Goal: Information Seeking & Learning: Understand process/instructions

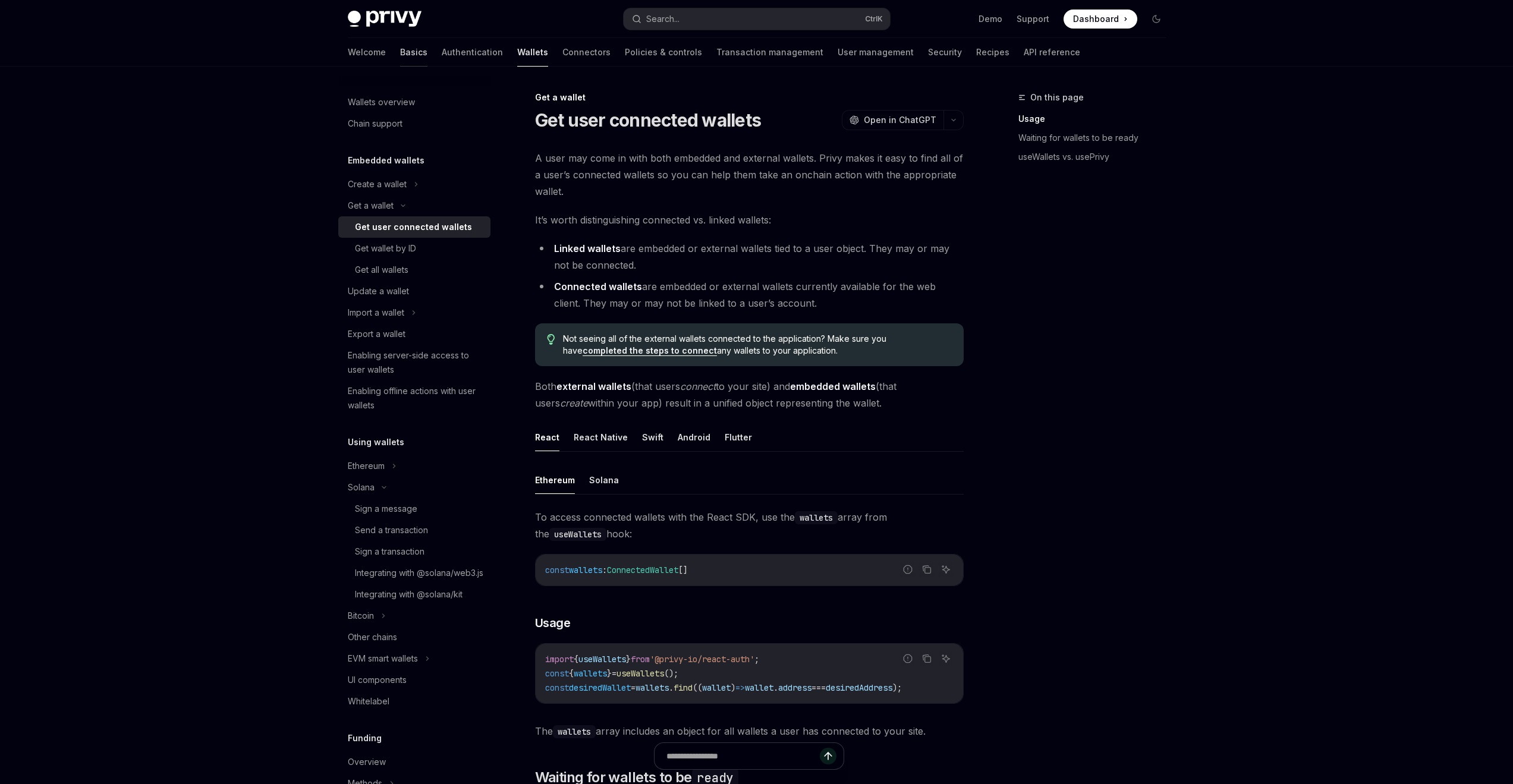
click at [400, 60] on link "Basics" at bounding box center [413, 52] width 27 height 29
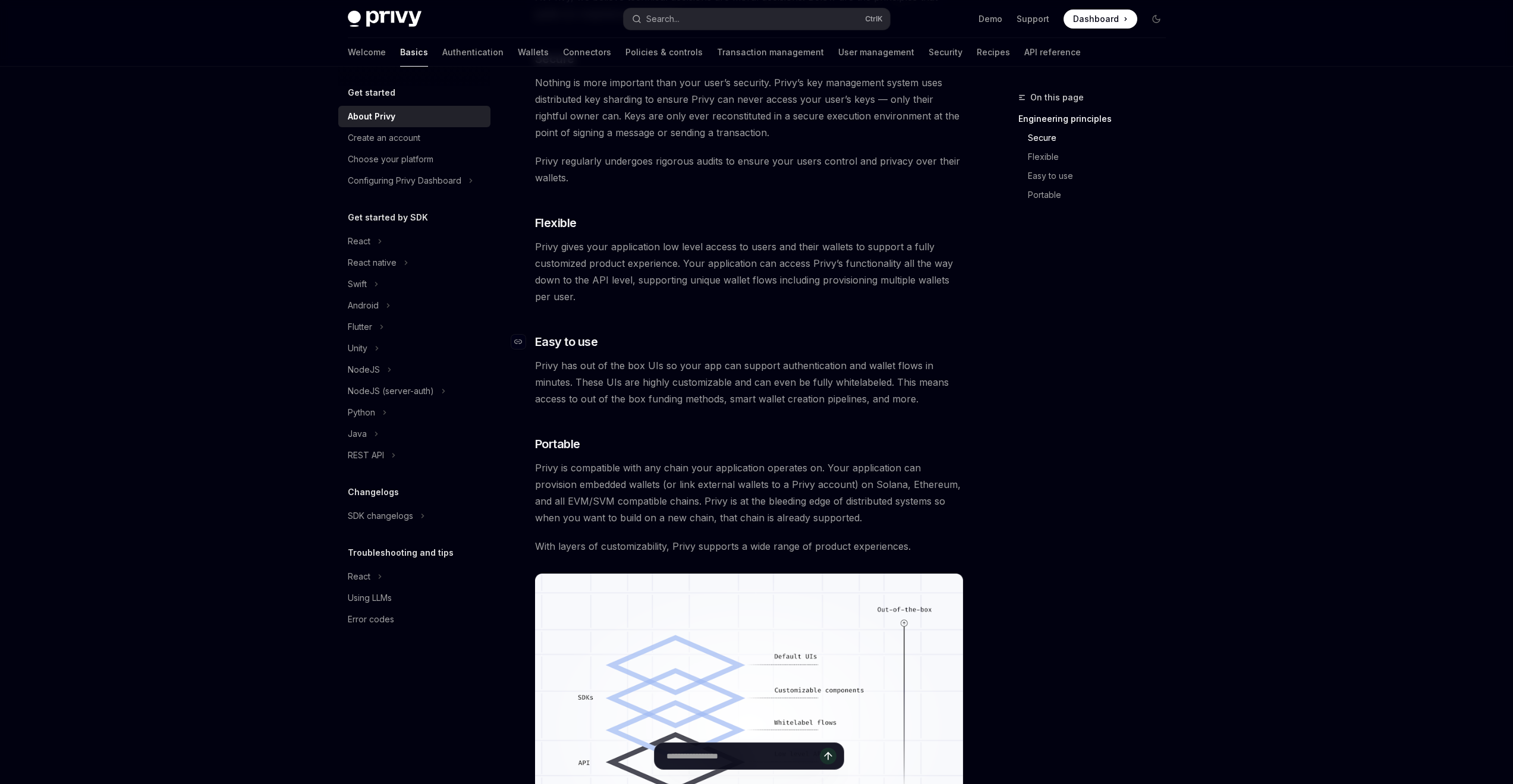
scroll to position [786, 0]
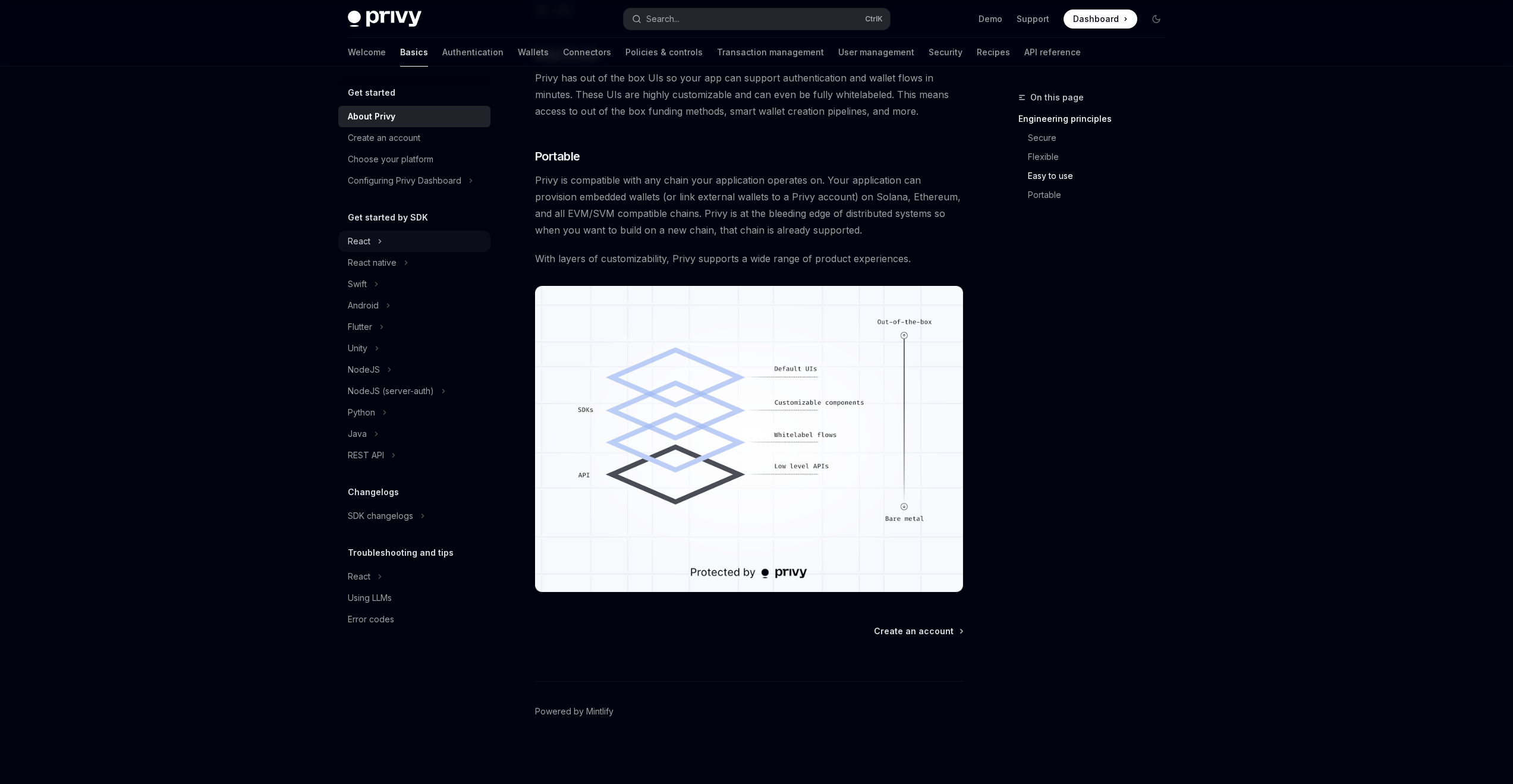
click at [372, 246] on div "React" at bounding box center [414, 242] width 152 height 22
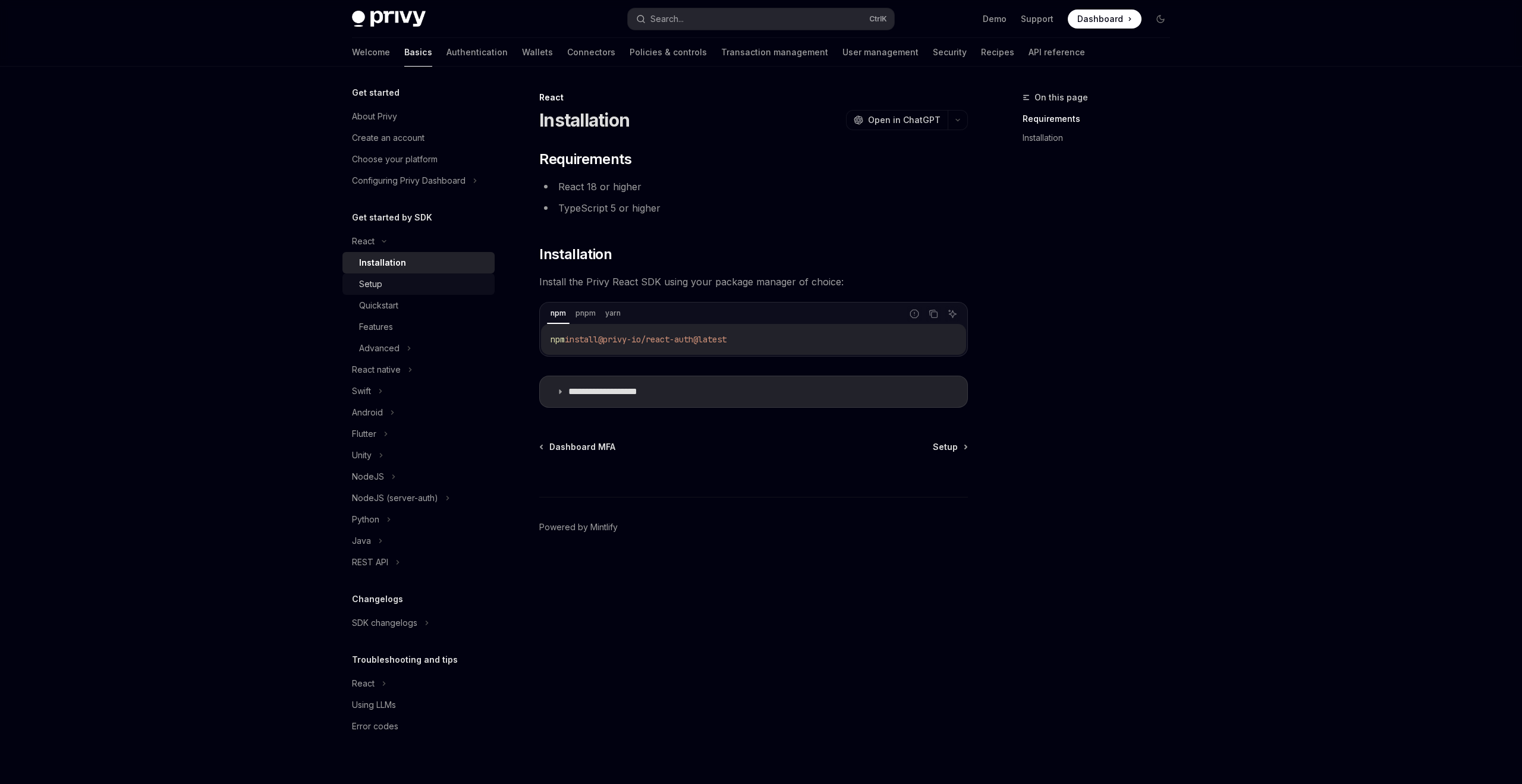
click at [415, 287] on div "Setup" at bounding box center [423, 284] width 129 height 14
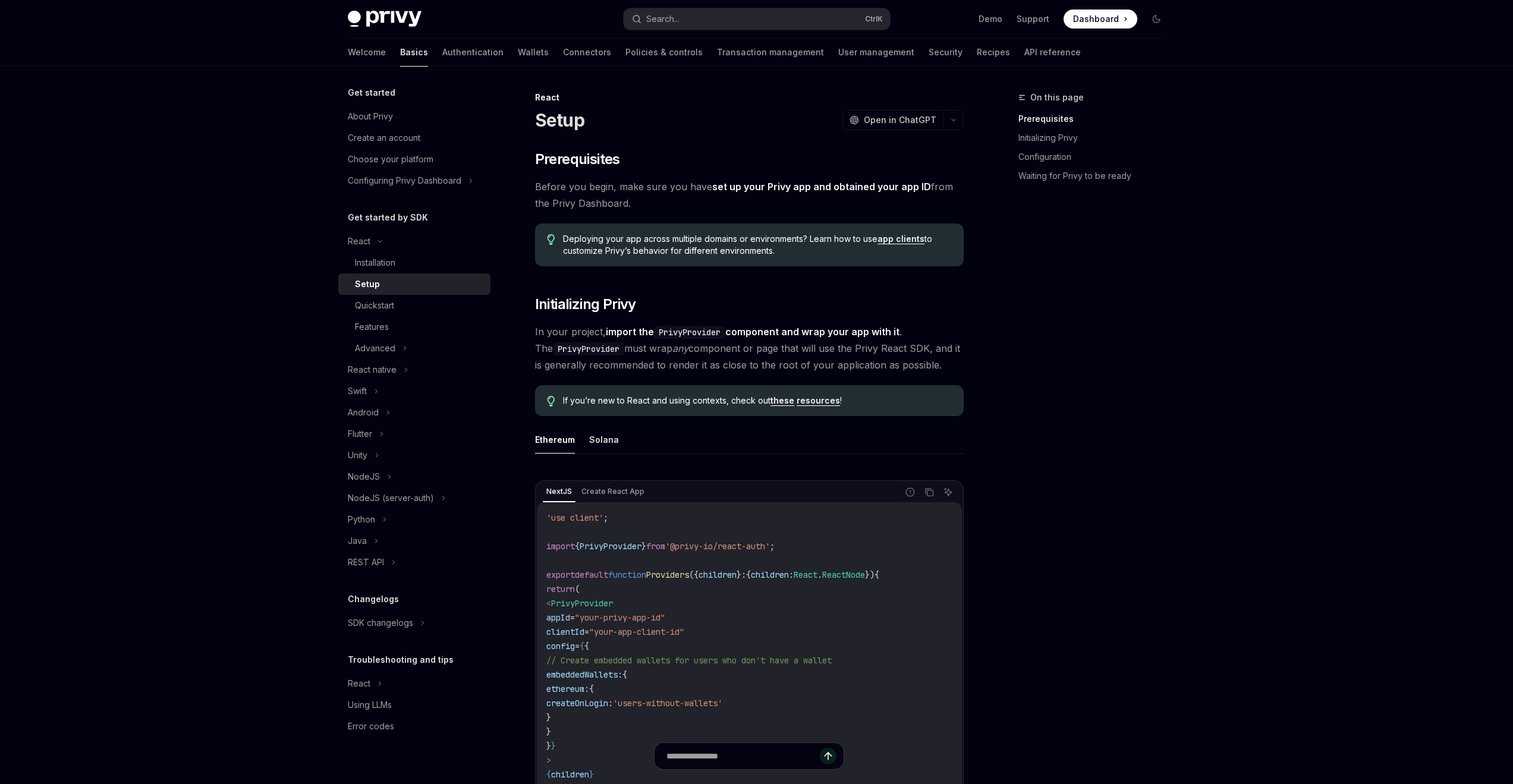
type textarea "*"
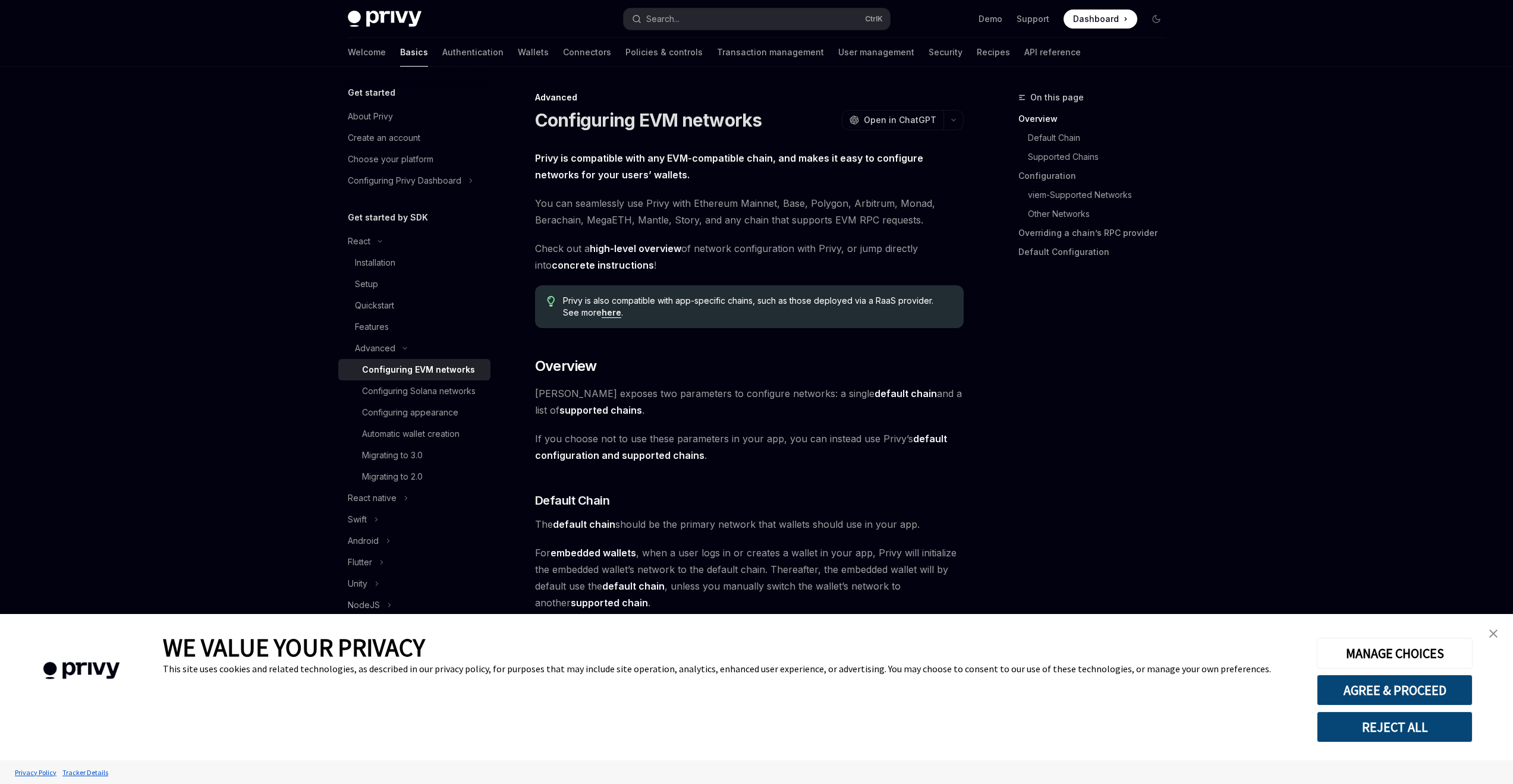
type textarea "*"
click at [1493, 634] on img "close banner" at bounding box center [1493, 634] width 9 height 9
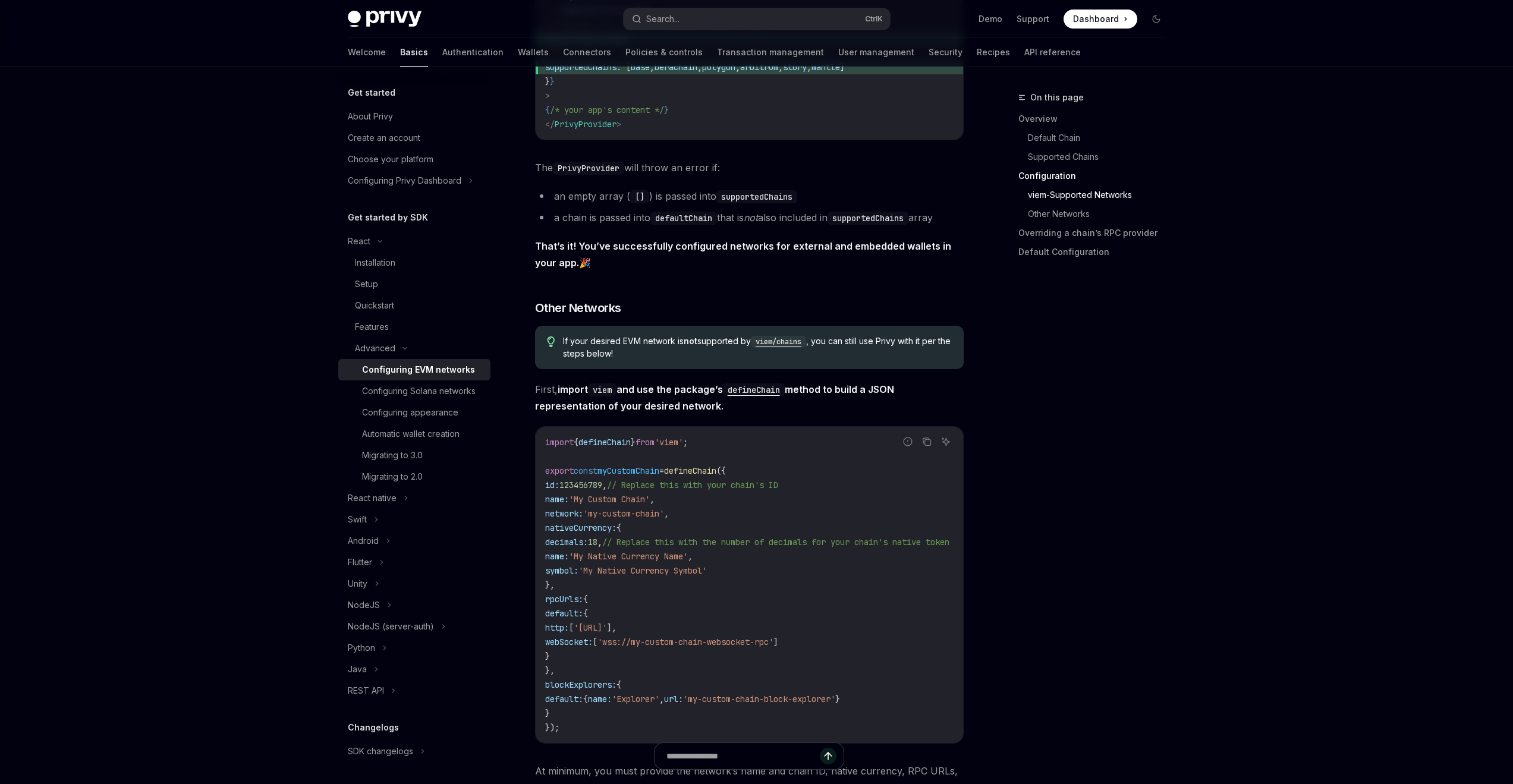
scroll to position [1783, 0]
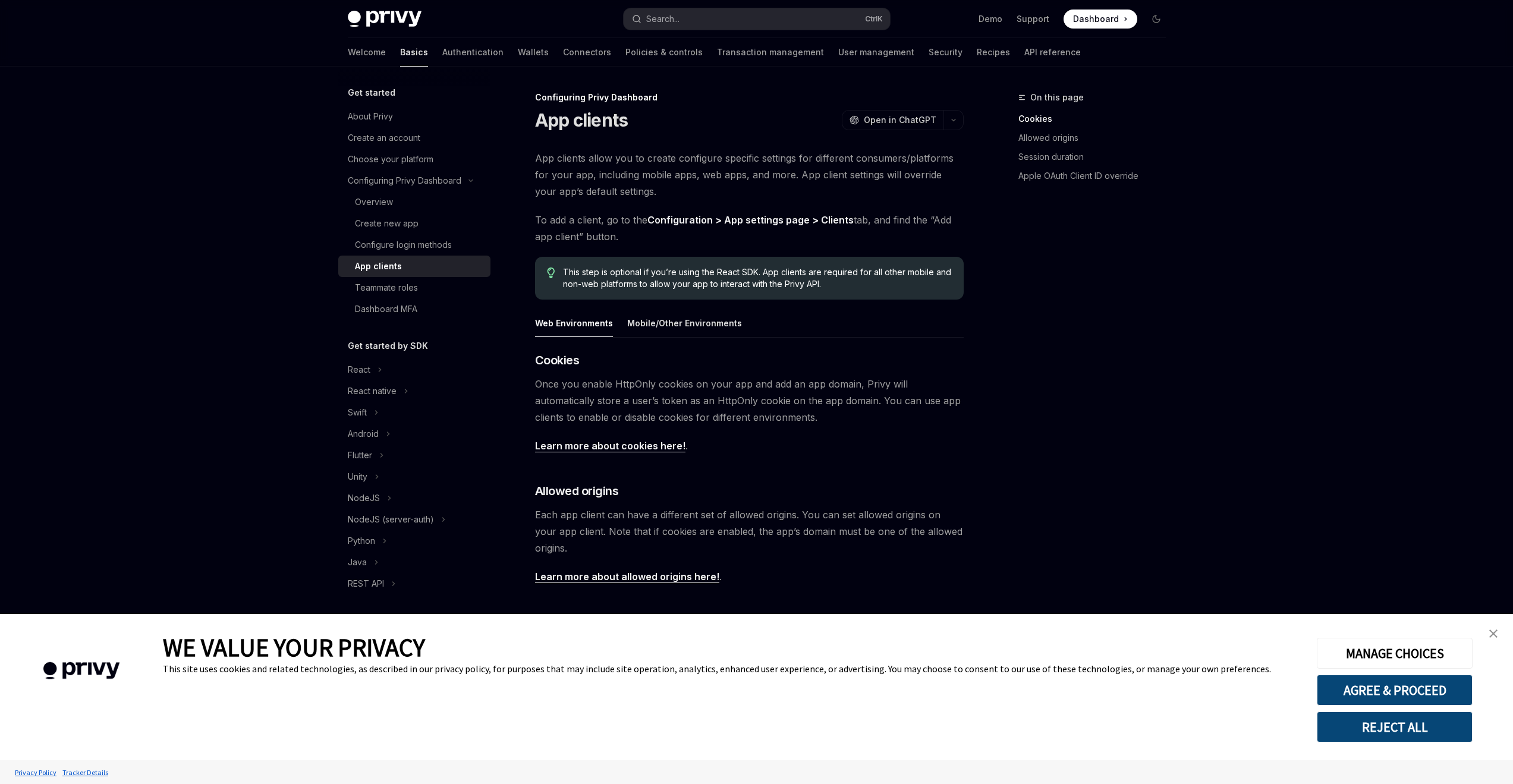
click at [1490, 632] on img "close banner" at bounding box center [1493, 634] width 9 height 9
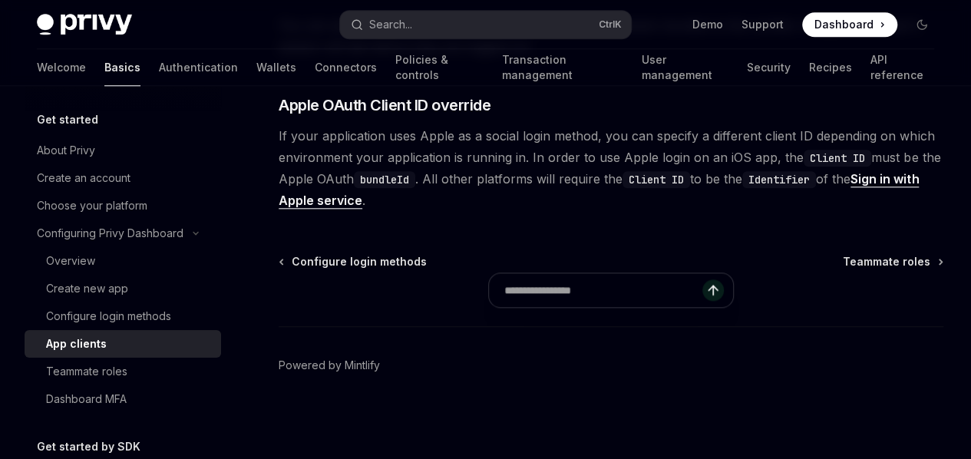
scroll to position [537, 0]
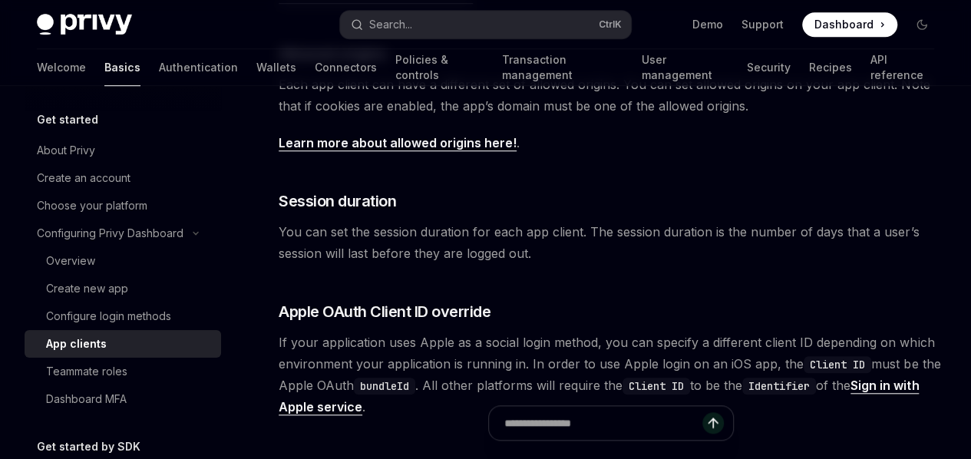
click at [447, 151] on link "Learn more about allowed origins here!" at bounding box center [398, 143] width 238 height 16
type textarea "*"
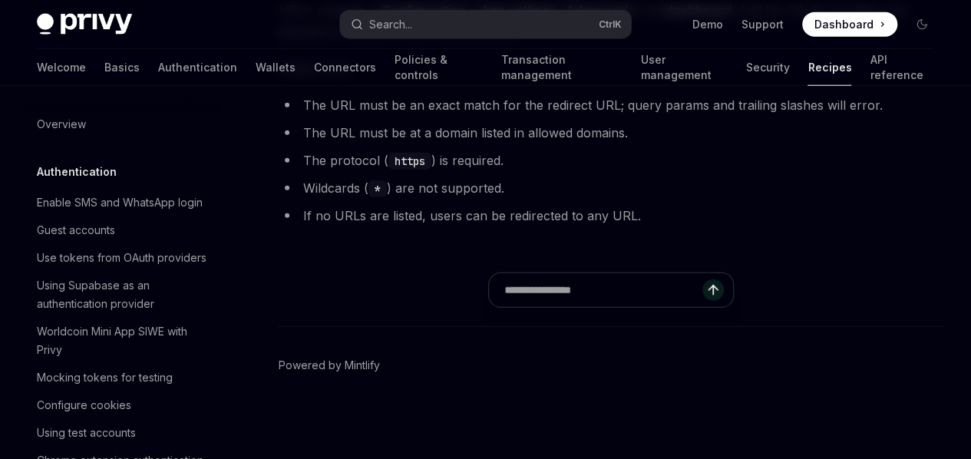
scroll to position [2064, 0]
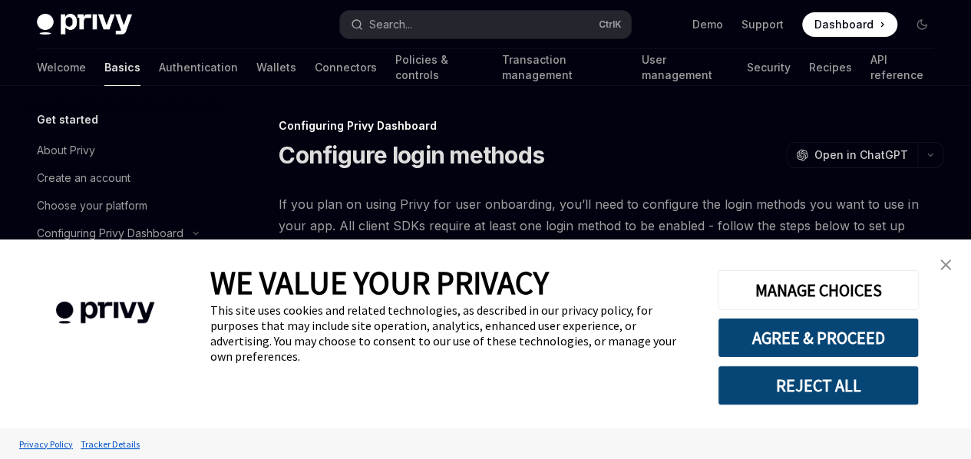
click at [950, 262] on link "close banner" at bounding box center [945, 264] width 31 height 31
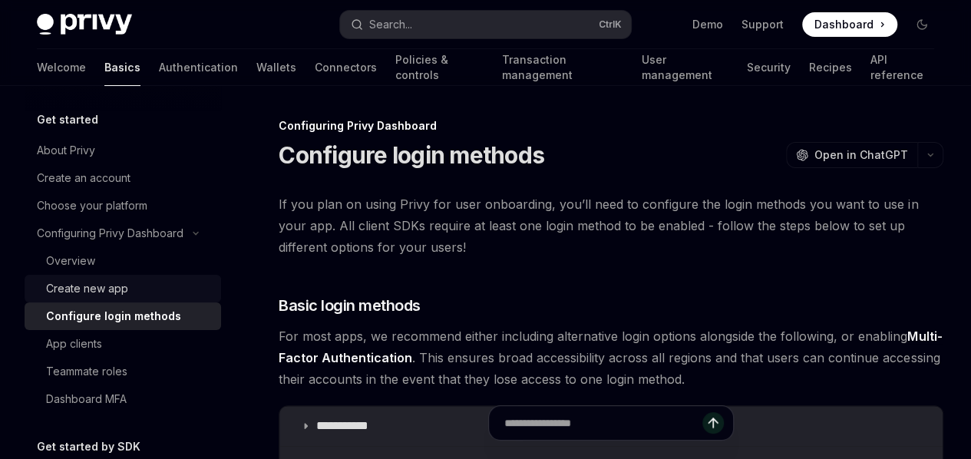
click at [101, 280] on div "Create new app" at bounding box center [87, 288] width 82 height 18
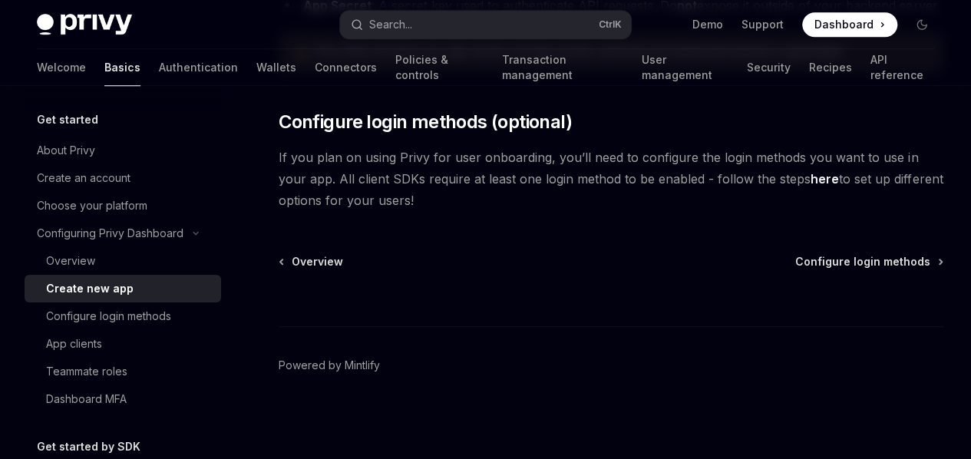
scroll to position [663, 0]
click at [97, 342] on div "App clients" at bounding box center [74, 344] width 56 height 18
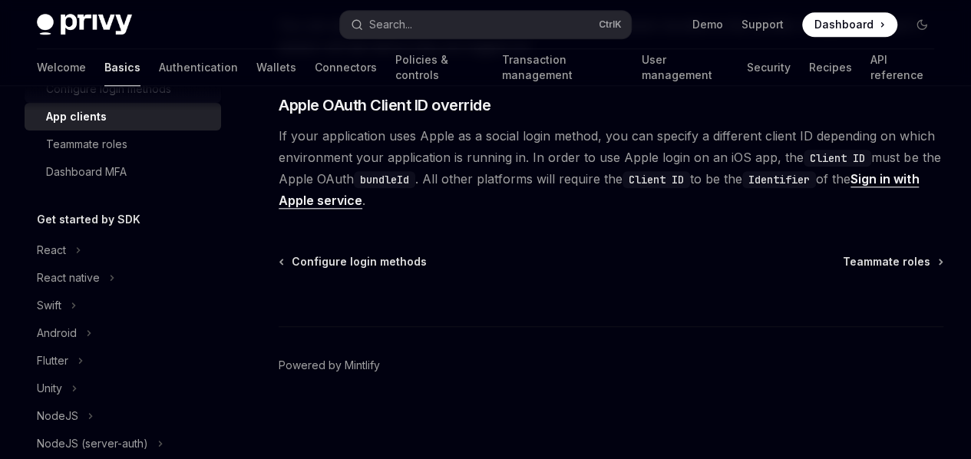
scroll to position [230, 0]
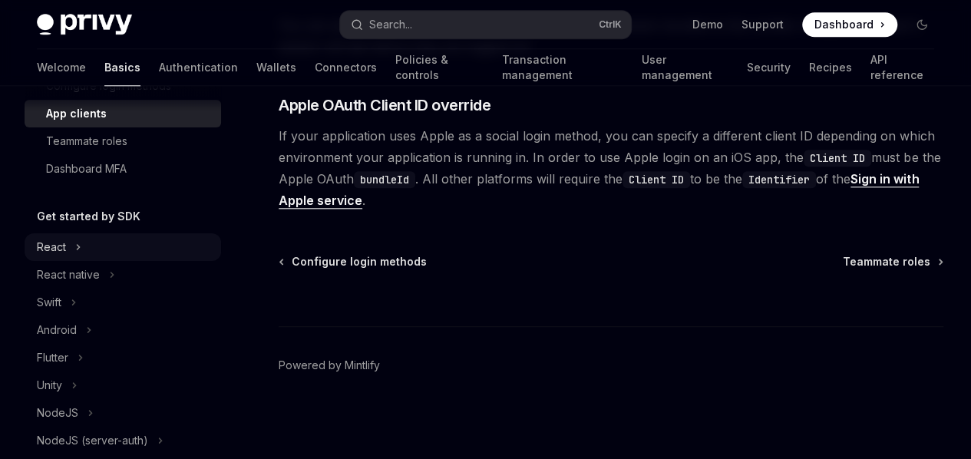
click at [114, 243] on div "React" at bounding box center [123, 247] width 196 height 28
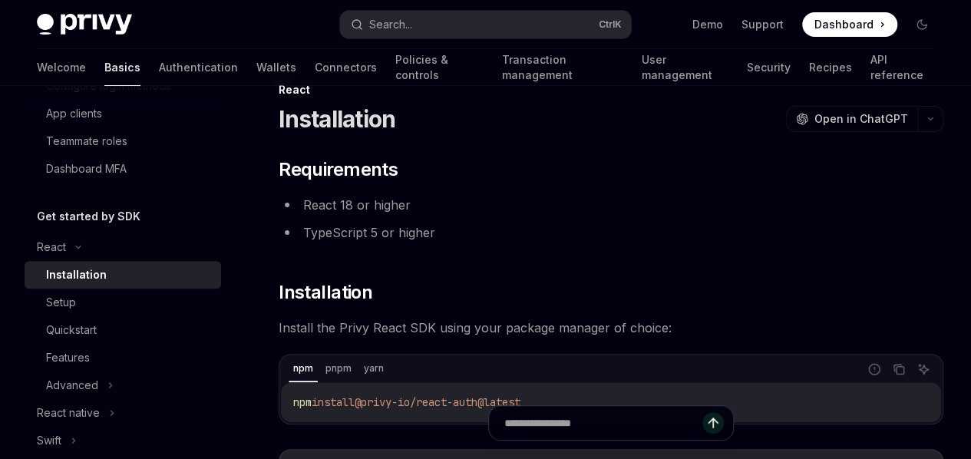
scroll to position [313, 0]
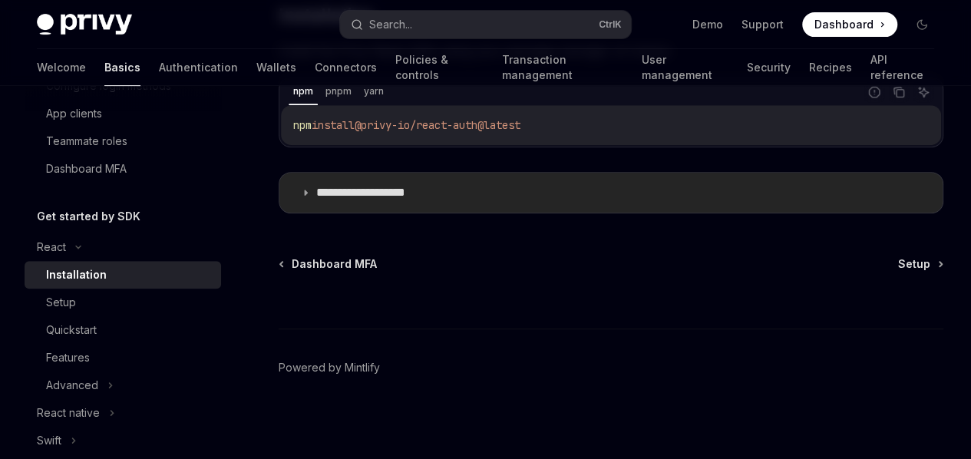
click at [355, 200] on summary "**********" at bounding box center [610, 193] width 663 height 40
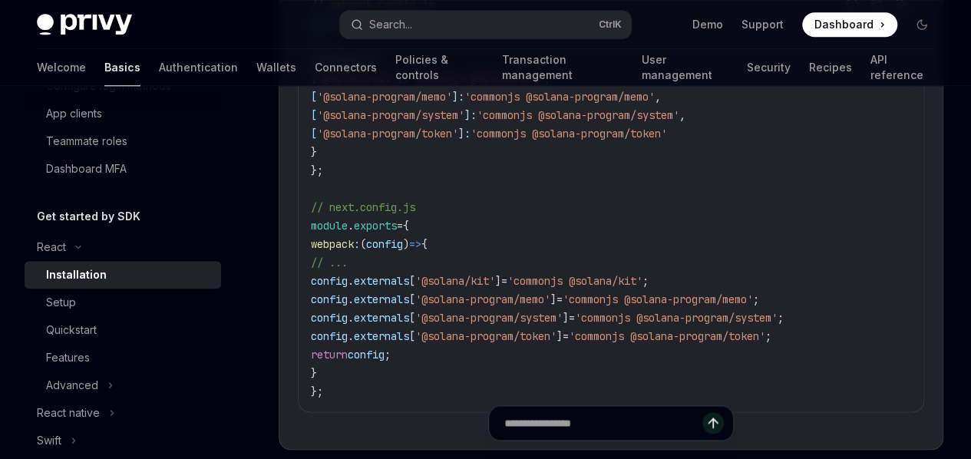
scroll to position [916, 0]
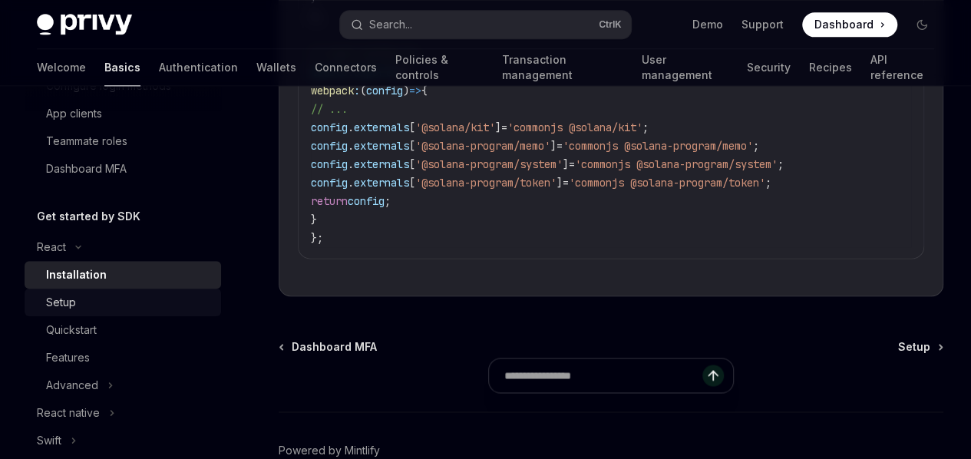
click at [71, 300] on div "Setup" at bounding box center [61, 302] width 30 height 18
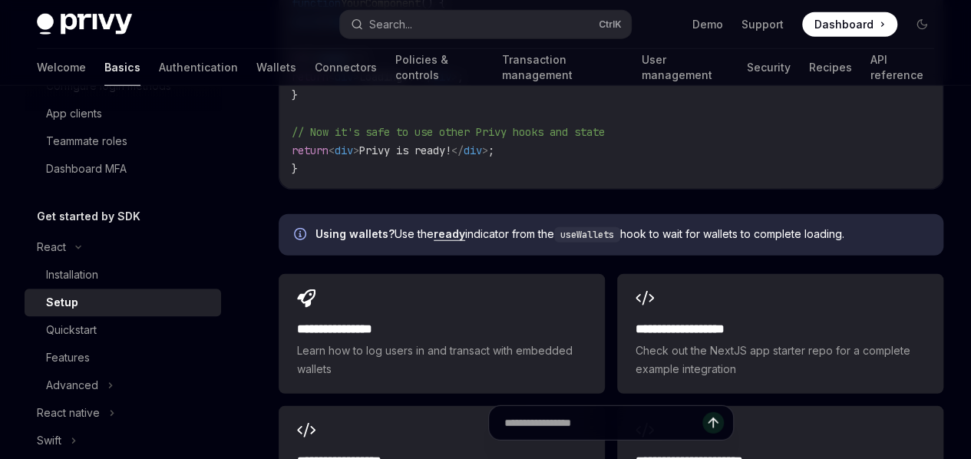
scroll to position [1765, 0]
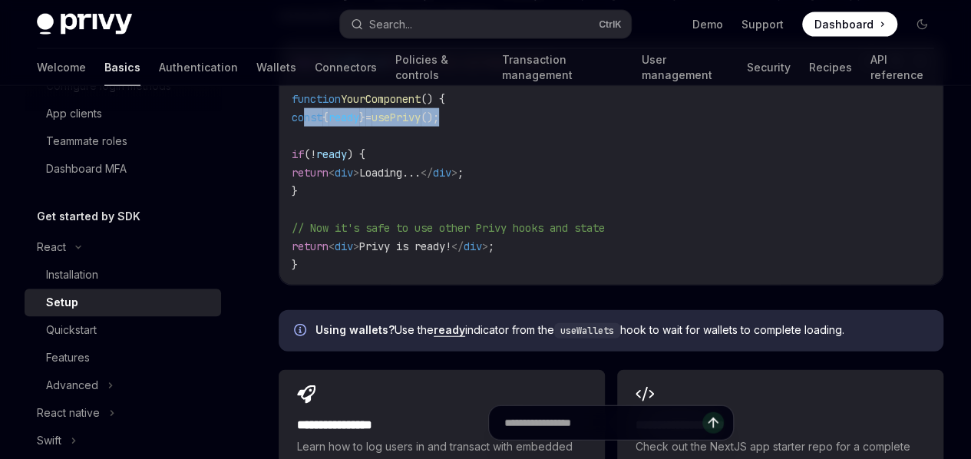
drag, startPoint x: 506, startPoint y: 293, endPoint x: 307, endPoint y: 298, distance: 198.8
click at [307, 274] on code "import { usePrivy } from '@privy-io/react-auth' ; function YourComponent () { c…" at bounding box center [611, 163] width 638 height 221
copy span "const { ready } = usePrivy ();"
type textarea "*"
